Goal: Check status

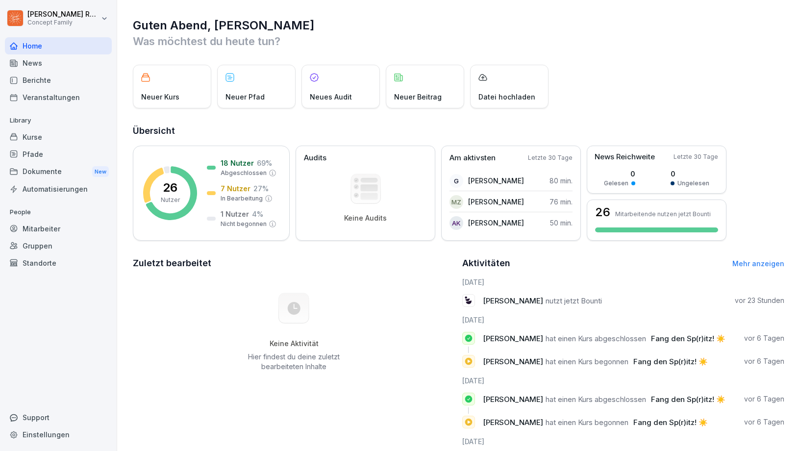
scroll to position [18, 0]
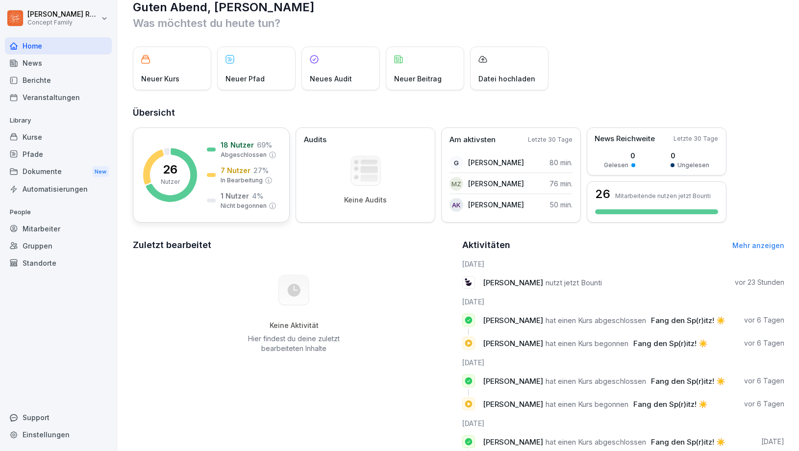
click at [227, 201] on p "1 Nutzer" at bounding box center [235, 196] width 28 height 10
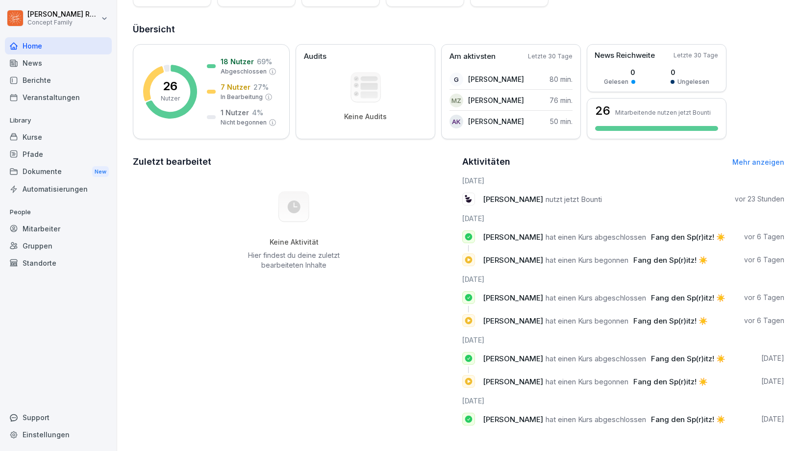
scroll to position [20, 0]
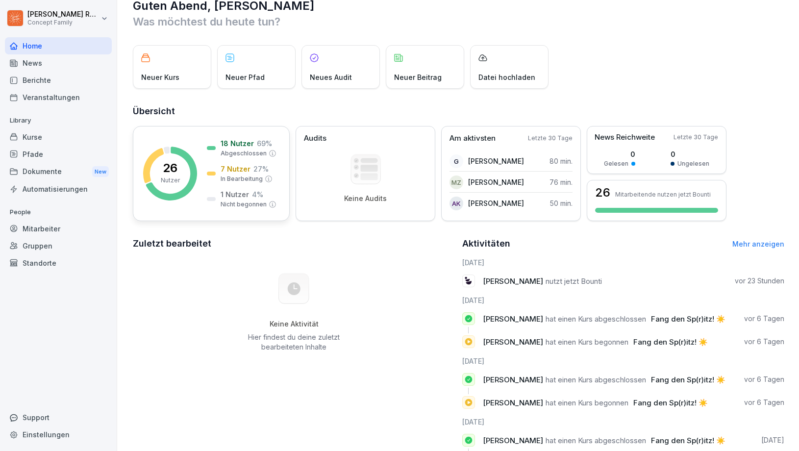
click at [221, 196] on p "1 Nutzer" at bounding box center [235, 194] width 28 height 10
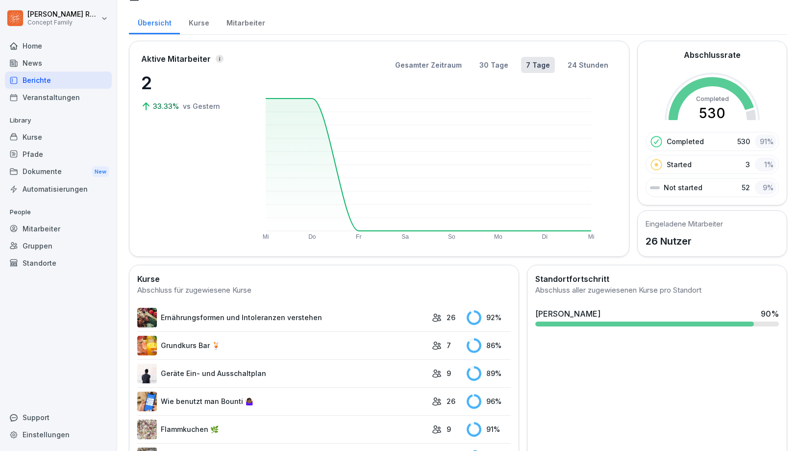
scroll to position [8, 0]
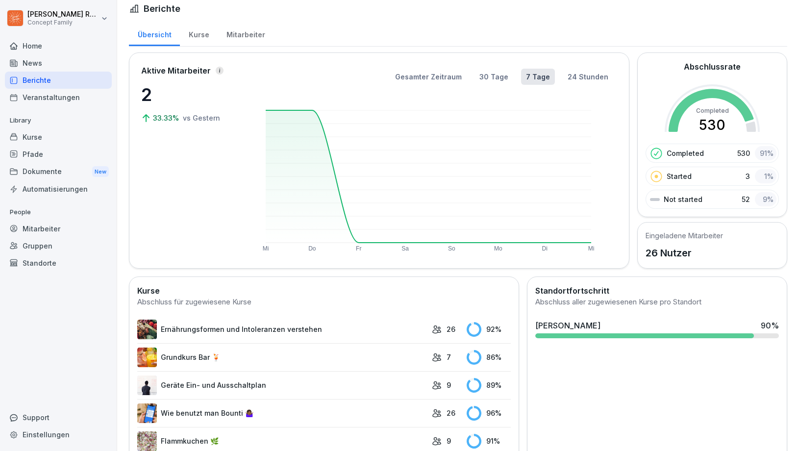
click at [679, 198] on p "Not started" at bounding box center [683, 199] width 39 height 10
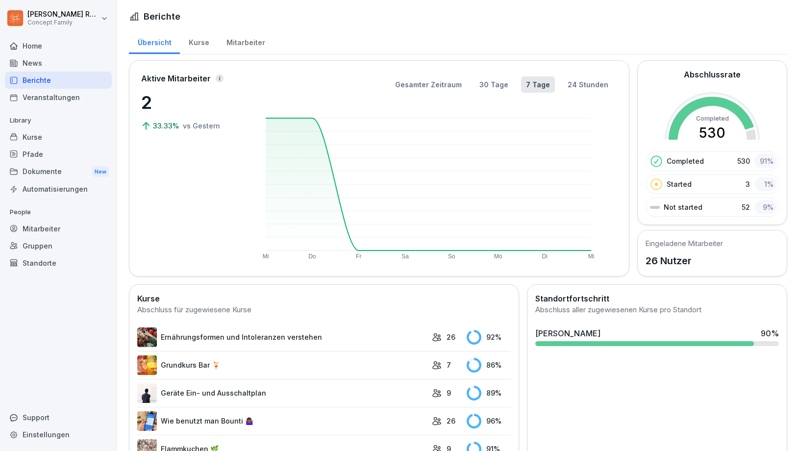
click at [228, 44] on div "Mitarbeiter" at bounding box center [246, 41] width 56 height 25
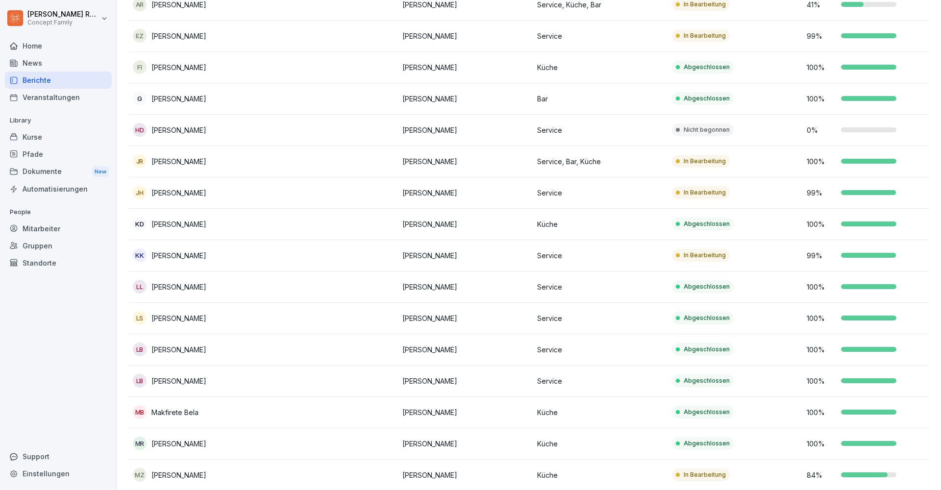
scroll to position [135, 0]
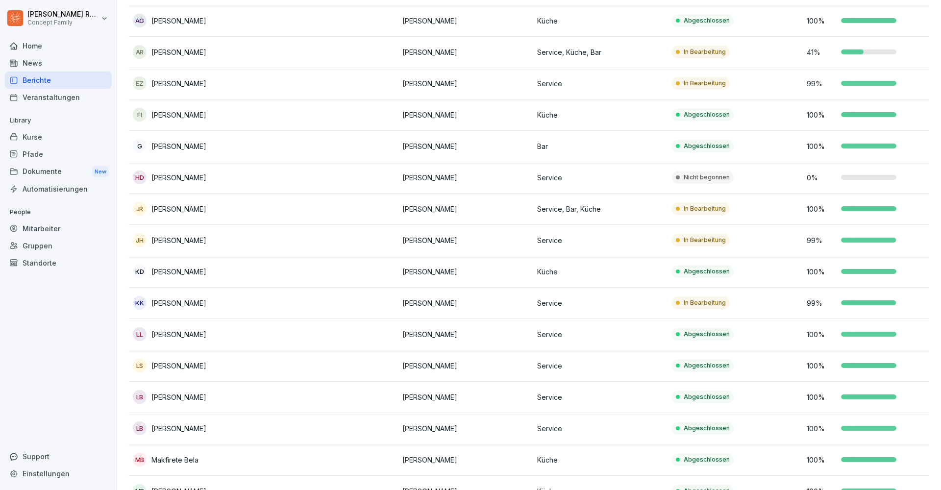
click at [711, 212] on p "In Bearbeitung" at bounding box center [705, 208] width 42 height 9
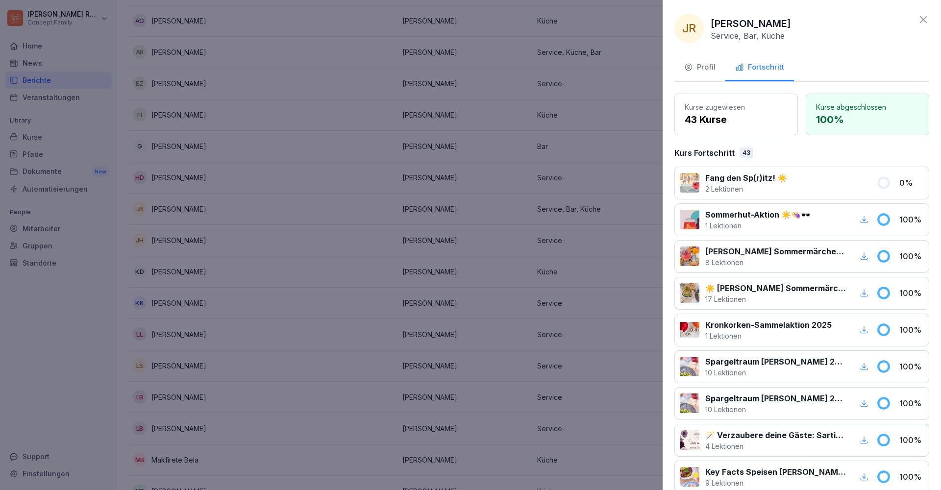
click at [760, 178] on p "Fang den Sp(r)itz! ☀️" at bounding box center [746, 178] width 82 height 12
click at [799, 181] on div "Fang den Sp(r)itz! ☀️ 2 Lektionen 0 %" at bounding box center [802, 183] width 255 height 33
click at [739, 183] on p "Fang den Sp(r)itz! ☀️" at bounding box center [746, 178] width 82 height 12
click at [628, 200] on div at bounding box center [470, 245] width 941 height 490
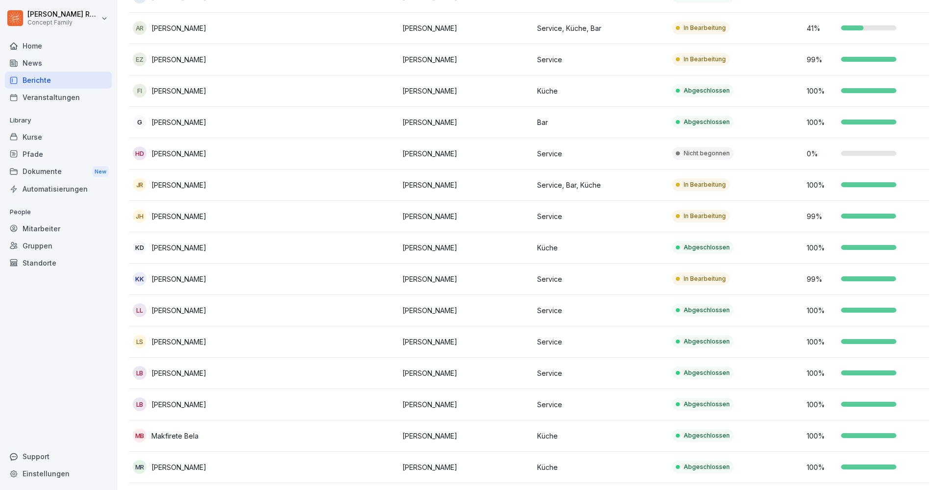
scroll to position [0, 0]
